Goal: Transaction & Acquisition: Purchase product/service

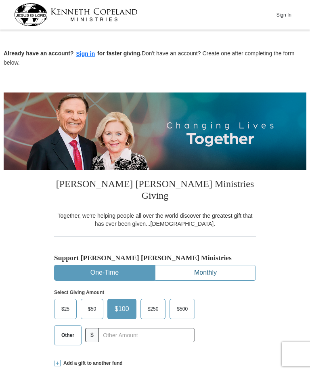
click at [168, 265] on button "Monthly" at bounding box center [206, 272] width 100 height 15
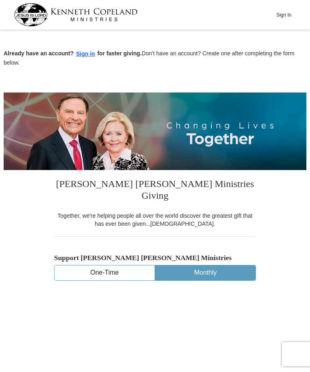
click at [170, 267] on button "Monthly" at bounding box center [206, 272] width 100 height 15
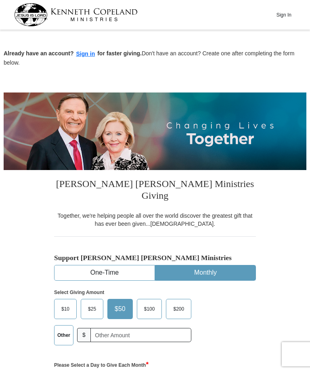
click at [65, 268] on label "Other" at bounding box center [64, 335] width 19 height 19
click at [0, 0] on input "Other" at bounding box center [0, 0] width 0 height 0
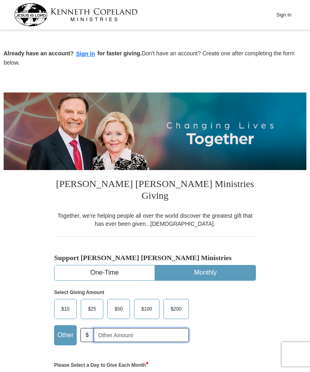
scroll to position [72, 0]
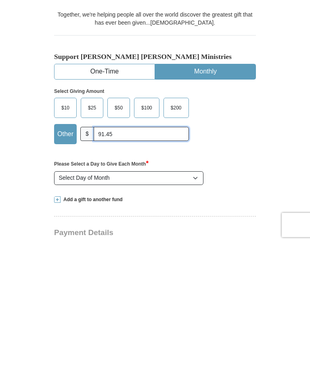
type input "91.45"
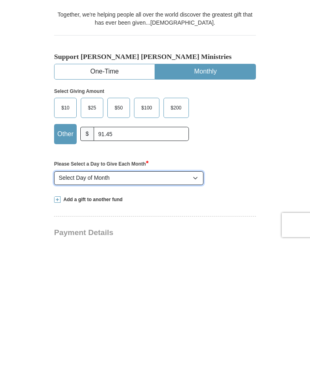
click at [180, 268] on select "Select Day of Month 1 2 3 4 5 6 7 8 9 10 11 12 13 14 15 16 17 18 19 20 21 22 23…" at bounding box center [128, 308] width 149 height 14
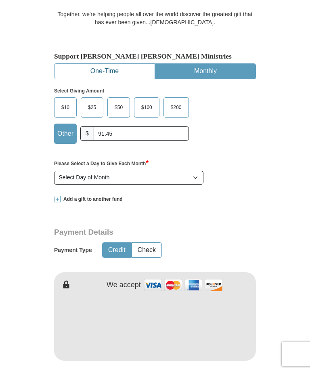
click at [110, 64] on button "One-Time" at bounding box center [105, 71] width 100 height 15
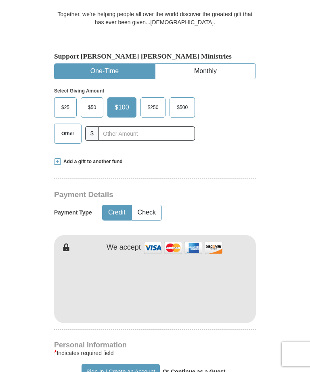
click at [70, 128] on span "Other" at bounding box center [67, 134] width 21 height 12
click at [0, 0] on input "Other" at bounding box center [0, 0] width 0 height 0
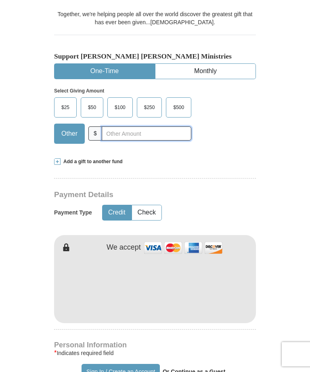
scroll to position [201, 0]
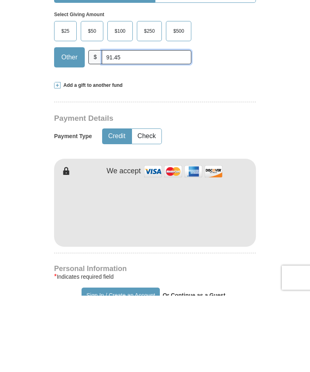
type input "91.45"
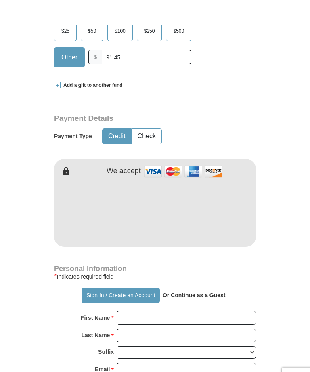
scroll to position [304, 0]
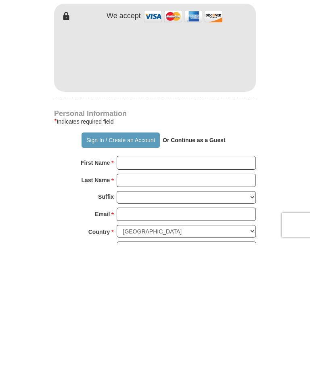
click at [202, 268] on input "First Name *" at bounding box center [186, 292] width 139 height 14
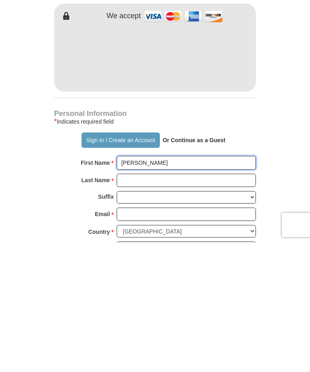
type input "[PERSON_NAME]"
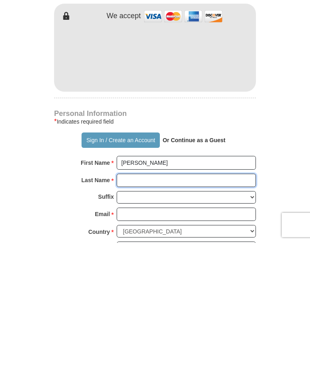
click at [208, 268] on input "Last Name *" at bounding box center [186, 310] width 139 height 14
type input "[PERSON_NAME]"
click at [189, 268] on select "[PERSON_NAME] I II III IV V VI" at bounding box center [186, 326] width 139 height 13
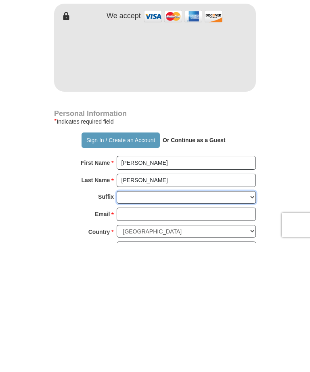
scroll to position [433, 0]
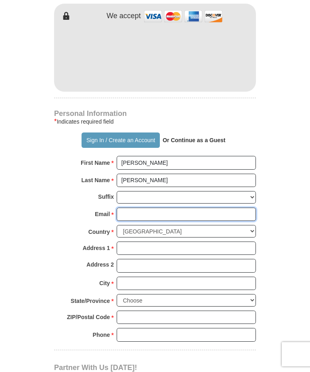
click at [202, 208] on input "Email *" at bounding box center [186, 215] width 139 height 14
type input "[EMAIL_ADDRESS][DOMAIN_NAME]"
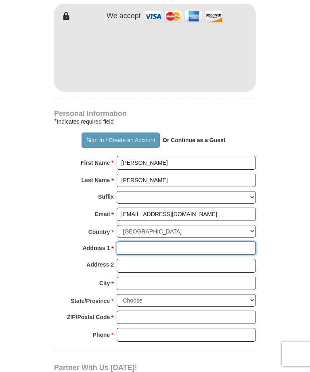
click at [212, 242] on input "Address 1 *" at bounding box center [186, 249] width 139 height 14
type input "302 16th"
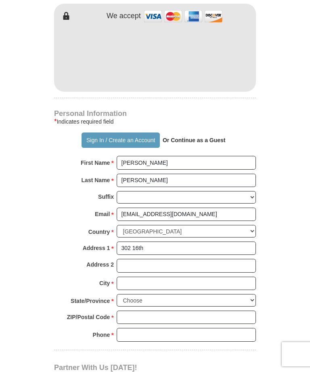
click at [195, 259] on input "Address 2" at bounding box center [186, 266] width 139 height 14
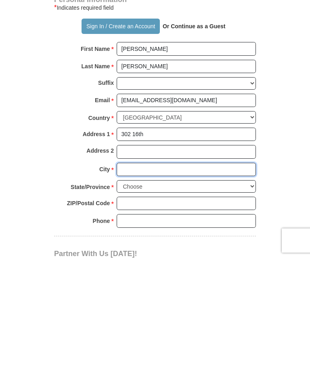
click at [201, 268] on input "City *" at bounding box center [186, 284] width 139 height 14
type input "Hempstead"
click at [213, 268] on select "Choose [US_STATE] [US_STATE] [US_STATE] [US_STATE] [US_STATE] Armed Forces Amer…" at bounding box center [186, 300] width 139 height 13
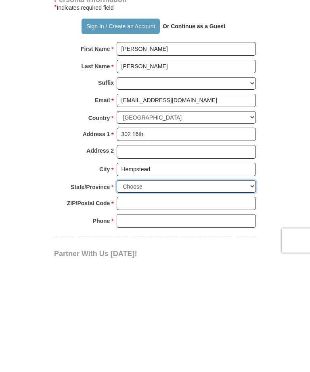
scroll to position [547, 0]
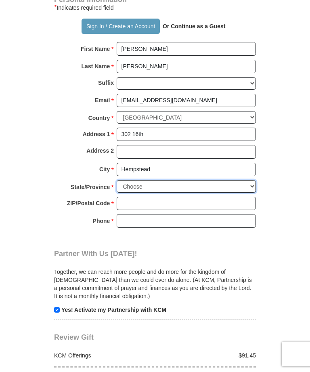
select select "[GEOGRAPHIC_DATA]"
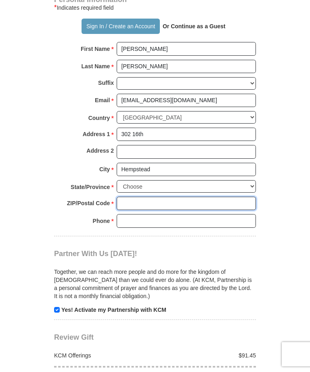
click at [189, 197] on input "ZIP/Postal Code *" at bounding box center [186, 204] width 139 height 14
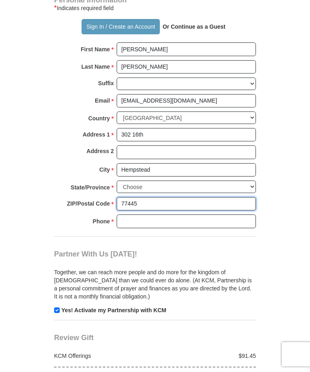
type input "77445"
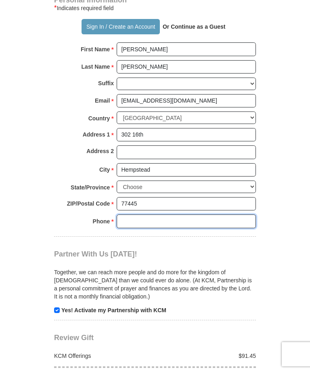
click at [208, 215] on input "Phone * *" at bounding box center [186, 222] width 139 height 14
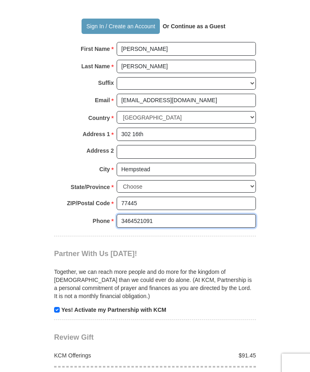
scroll to position [558, 0]
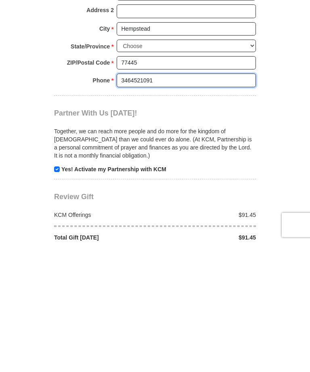
type input "3464521091"
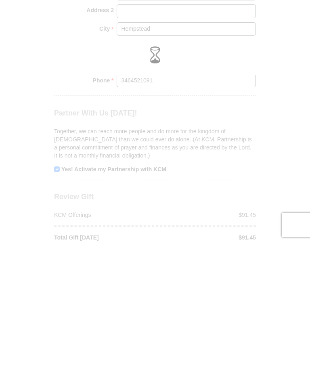
scroll to position [688, 0]
